Goal: Use online tool/utility: Utilize a website feature to perform a specific function

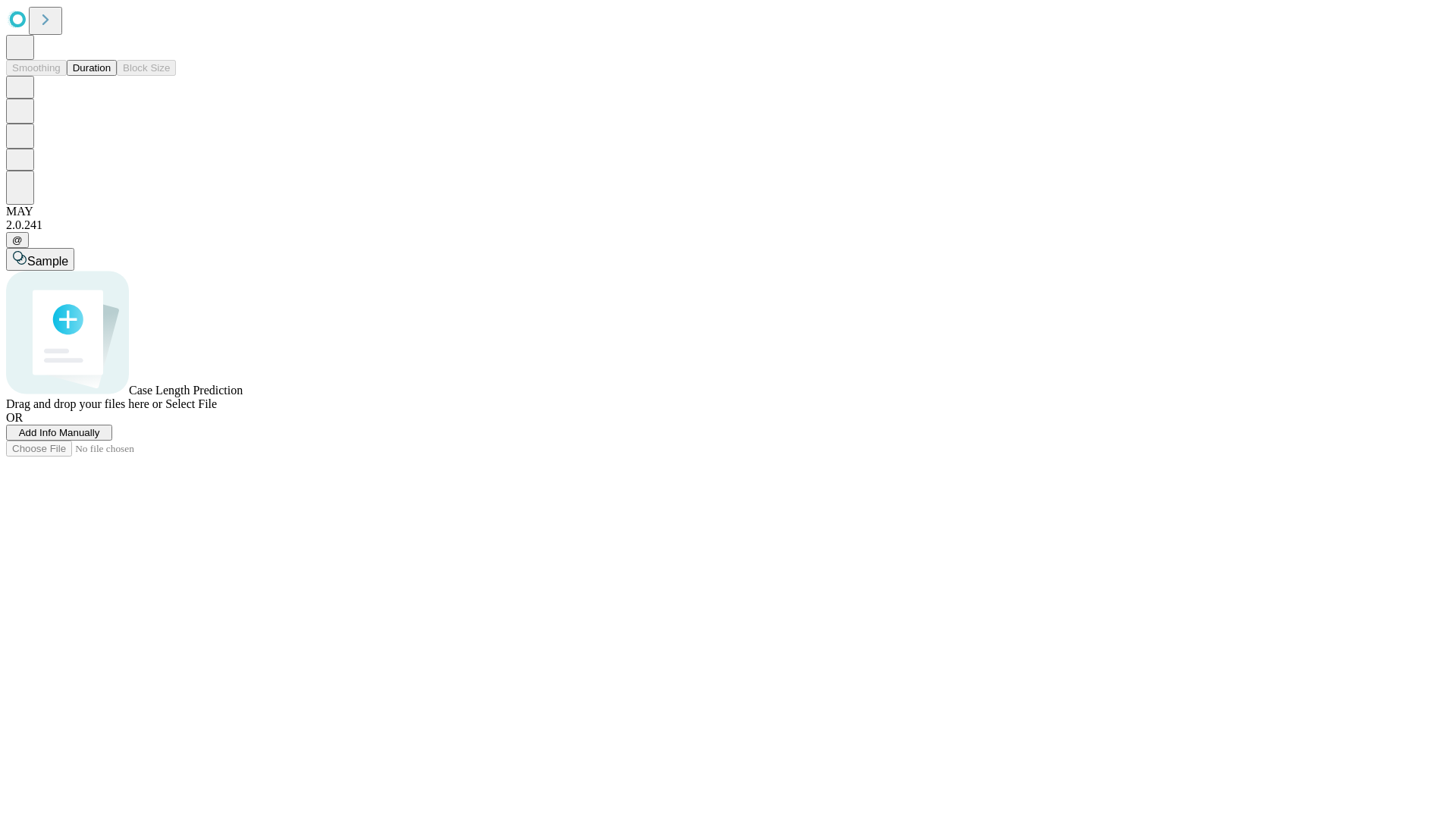
click at [110, 76] on button "Duration" at bounding box center [92, 67] width 50 height 16
click at [100, 438] on span "Add Info Manually" at bounding box center [59, 433] width 82 height 12
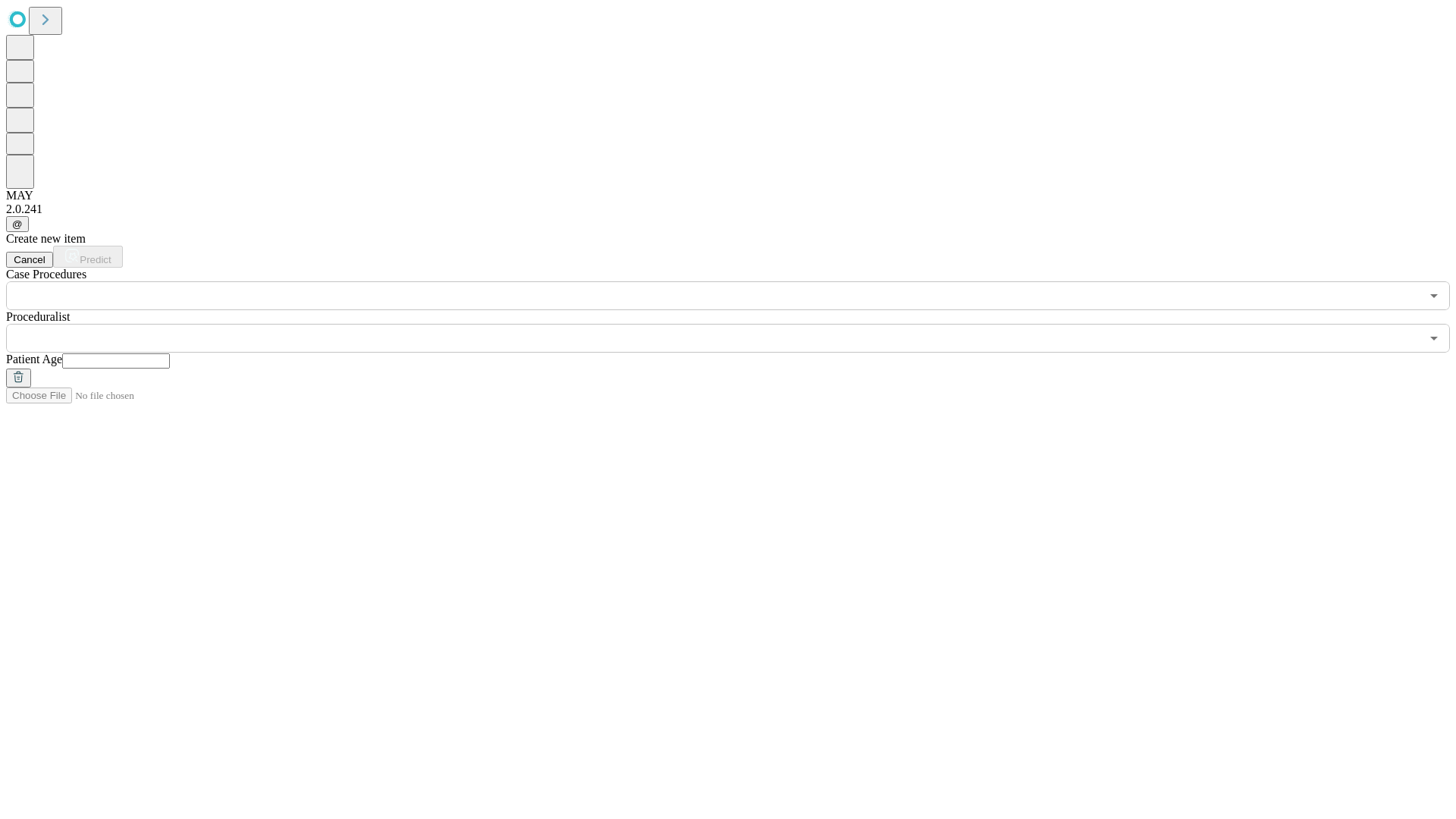
click at [170, 354] on input "text" at bounding box center [116, 362] width 107 height 15
type input "**"
click at [739, 324] on input "text" at bounding box center [713, 339] width 1415 height 29
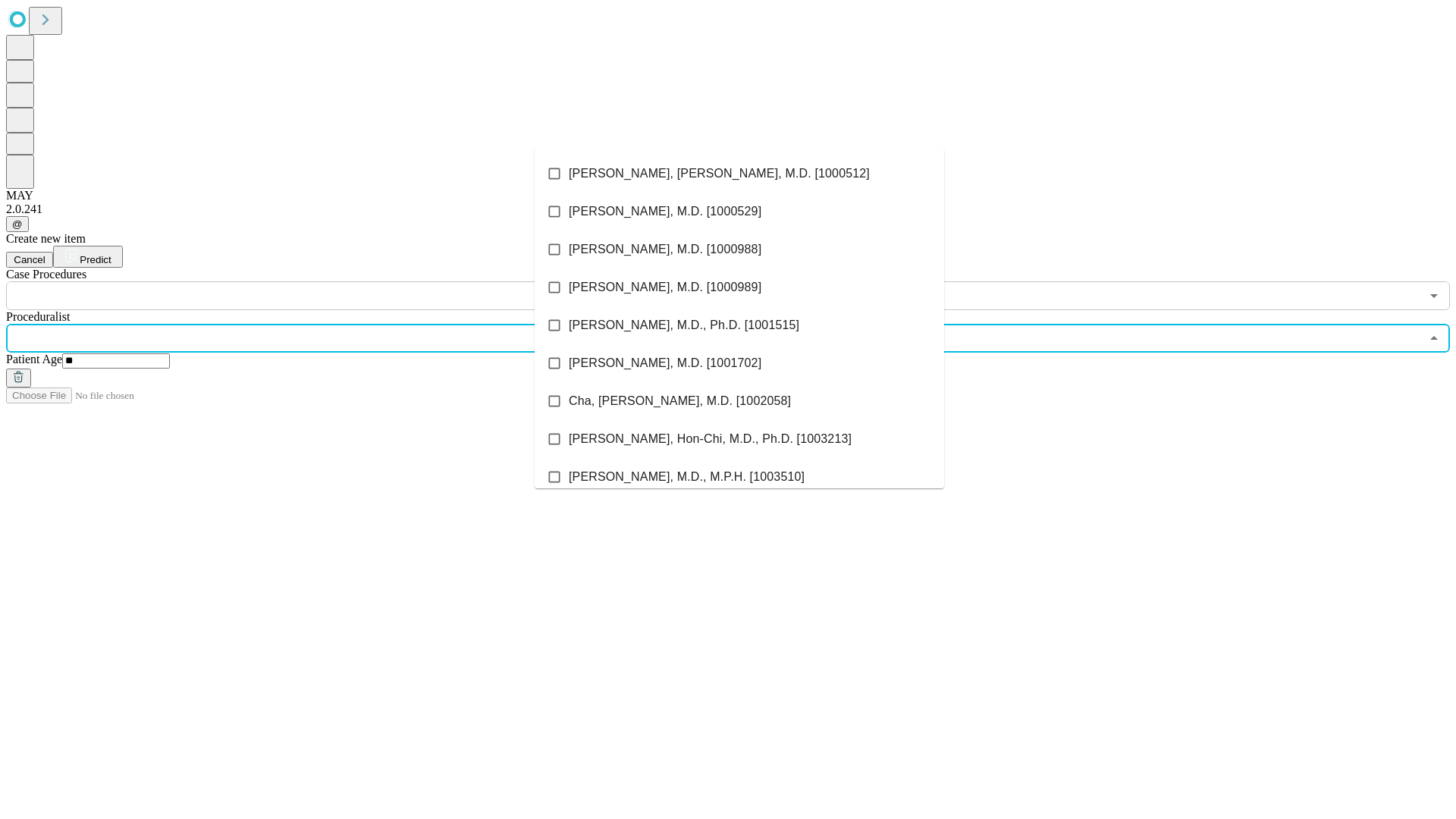
click at [740, 174] on li "[PERSON_NAME], [PERSON_NAME], M.D. [1000512]" at bounding box center [740, 174] width 410 height 38
click at [318, 281] on input "text" at bounding box center [713, 295] width 1415 height 29
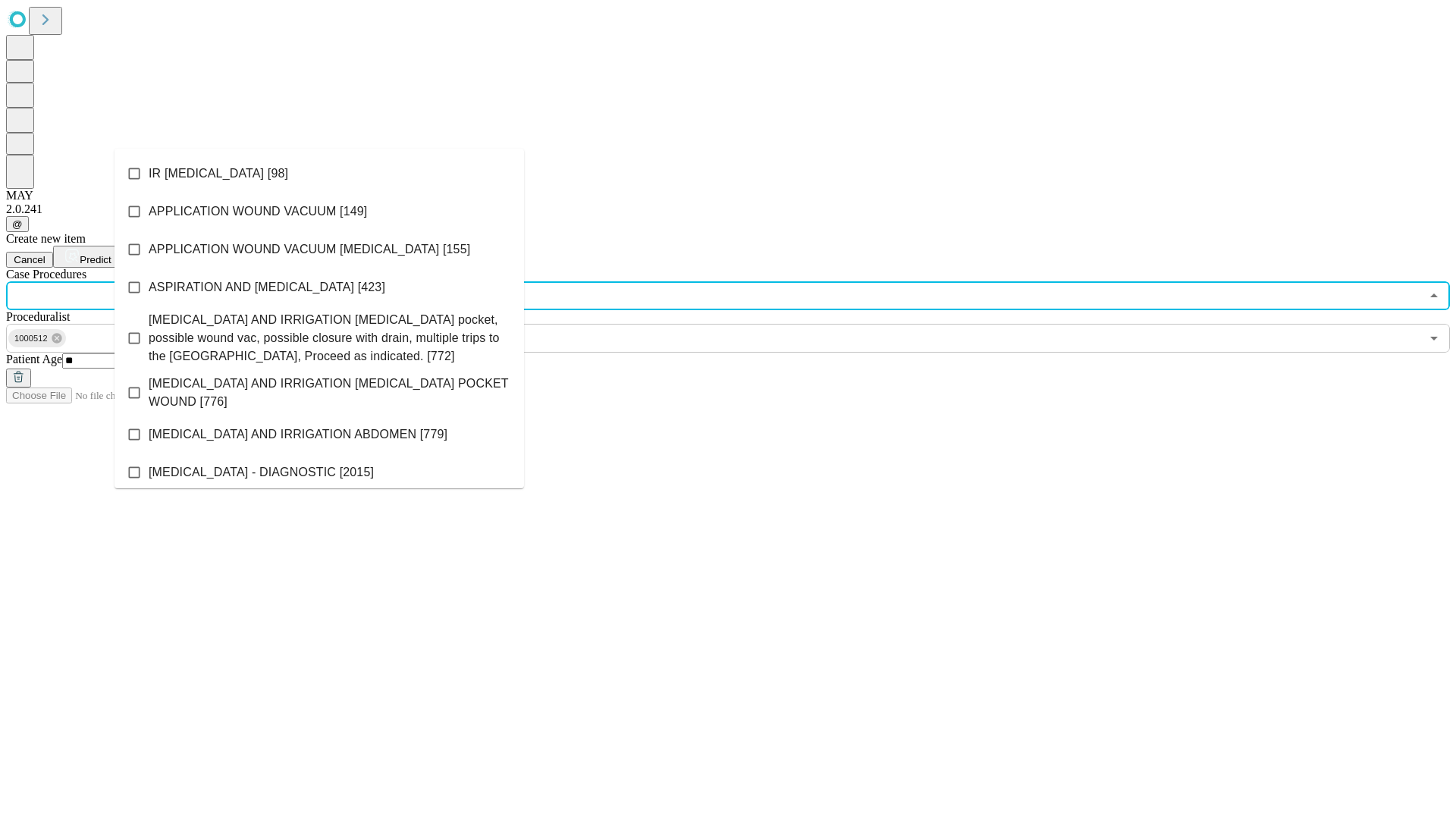
click at [319, 174] on li "IR [MEDICAL_DATA] [98]" at bounding box center [318, 174] width 410 height 38
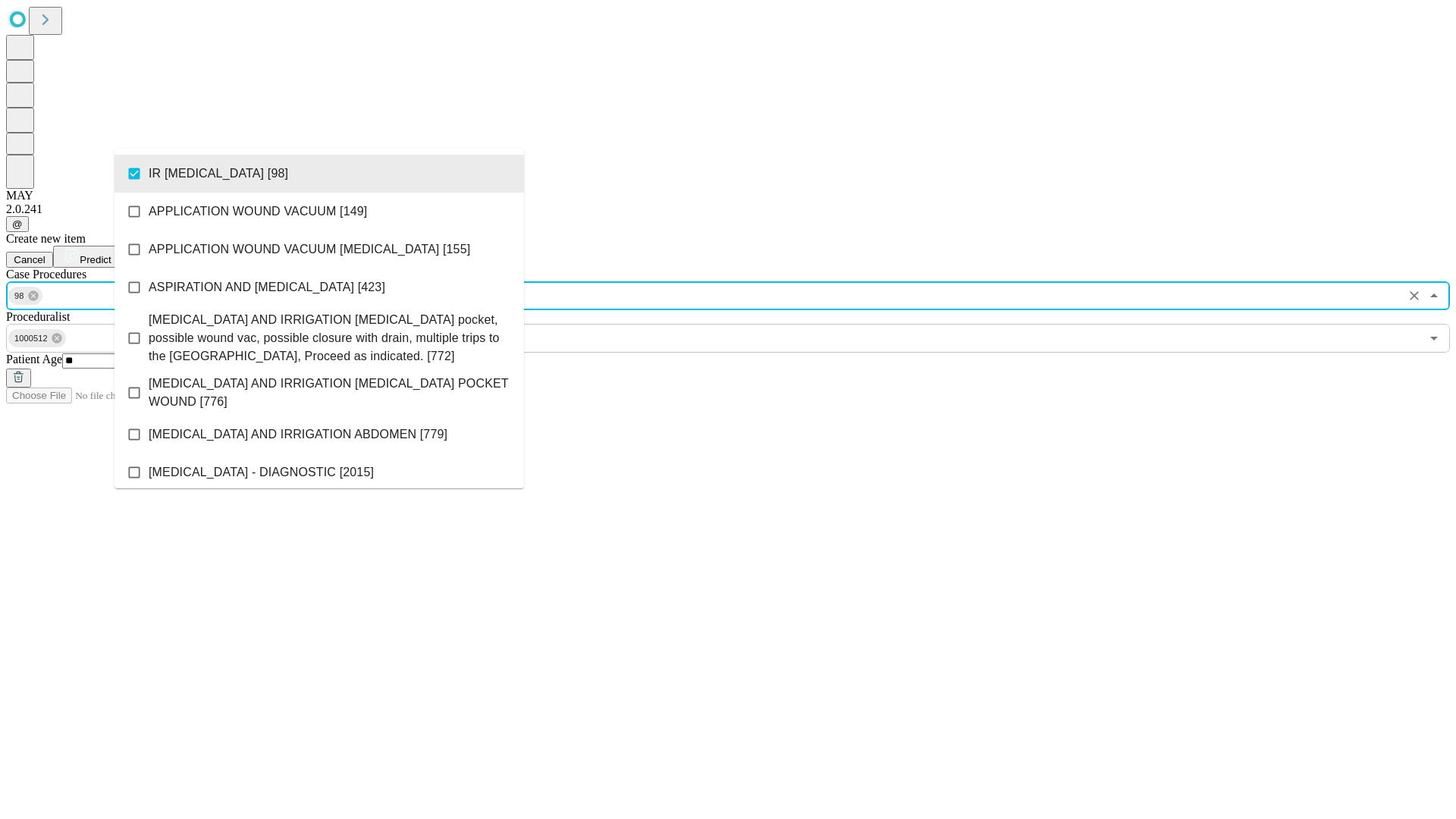
click at [110, 254] on span "Predict" at bounding box center [95, 260] width 31 height 12
